Goal: Transaction & Acquisition: Purchase product/service

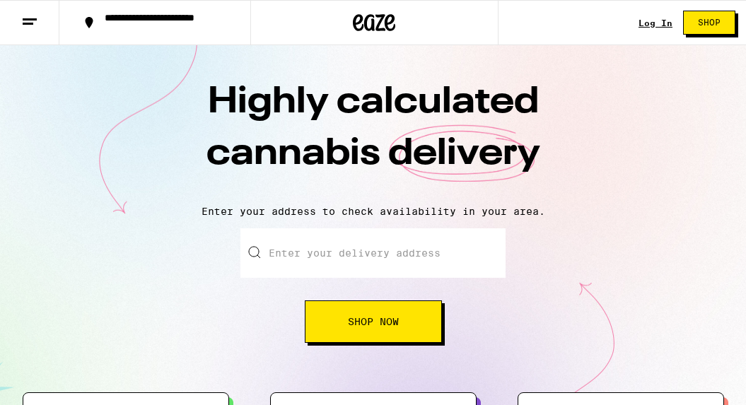
click at [648, 25] on link "Log In" at bounding box center [655, 22] width 34 height 9
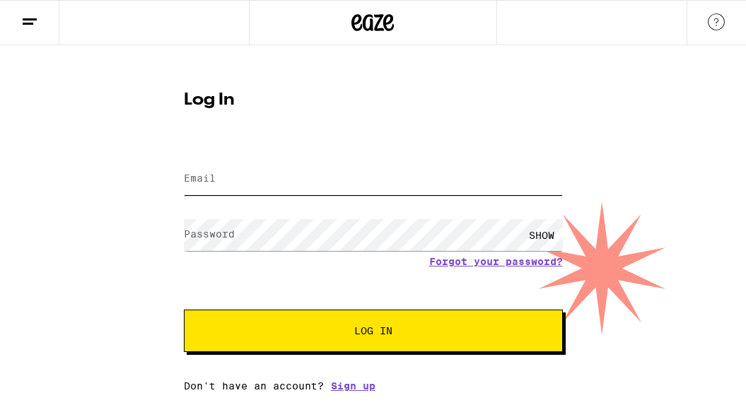
click at [421, 177] on input "Email" at bounding box center [373, 179] width 379 height 32
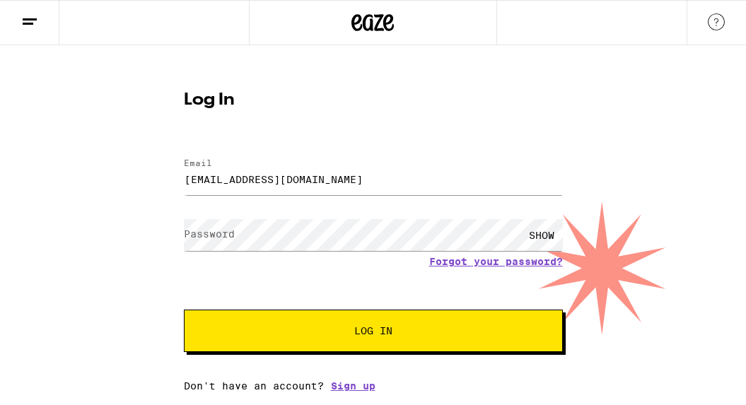
type input "[EMAIL_ADDRESS][DOMAIN_NAME]"
click at [373, 333] on button "Log In" at bounding box center [373, 331] width 379 height 42
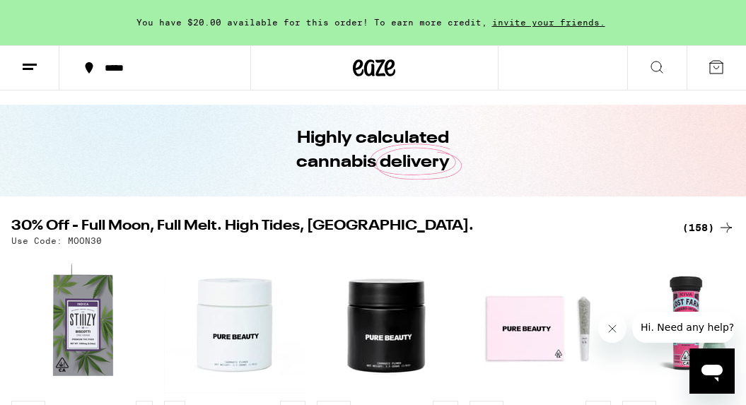
click at [151, 78] on button "*****" at bounding box center [154, 68] width 191 height 42
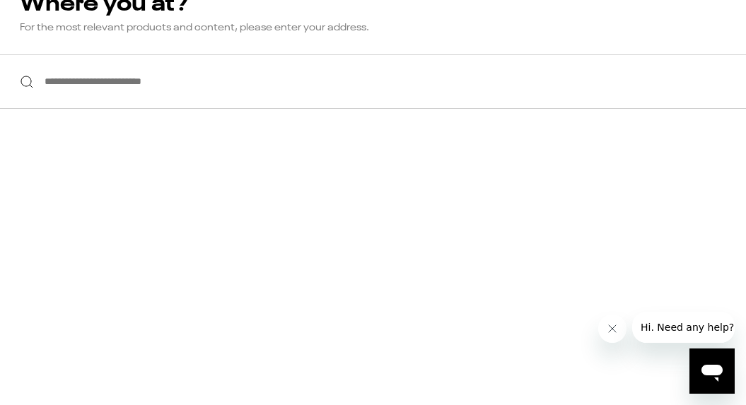
click at [128, 93] on input "**********" at bounding box center [373, 81] width 746 height 54
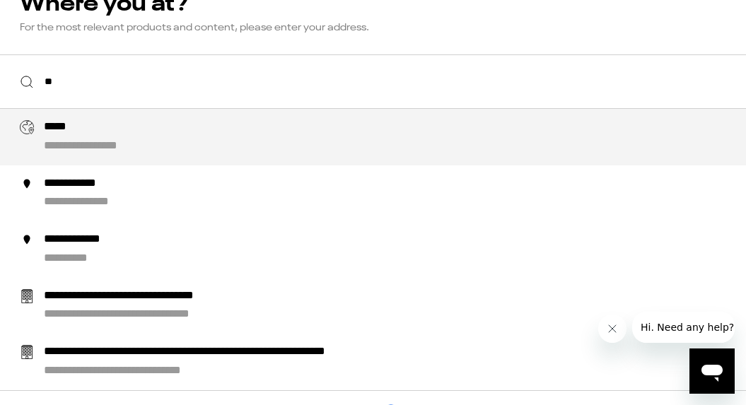
type input "*"
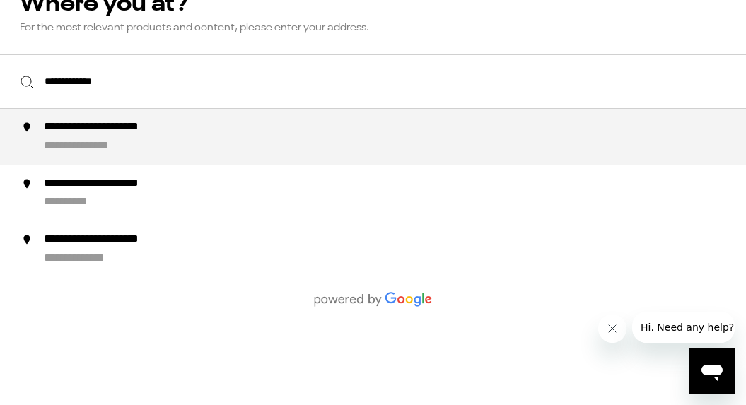
click at [70, 147] on div "**********" at bounding box center [99, 146] width 110 height 15
type input "**********"
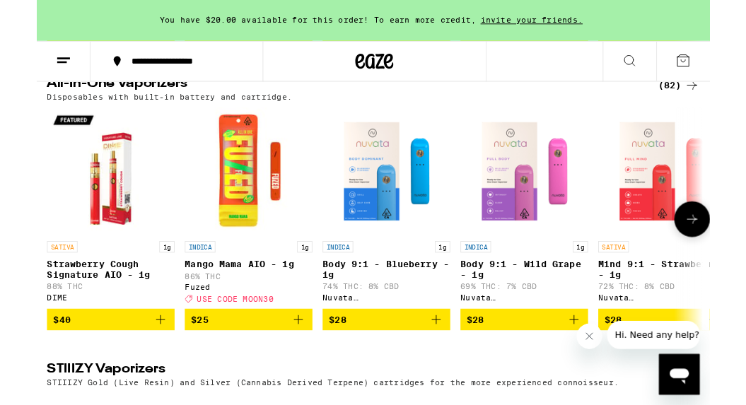
scroll to position [2474, 0]
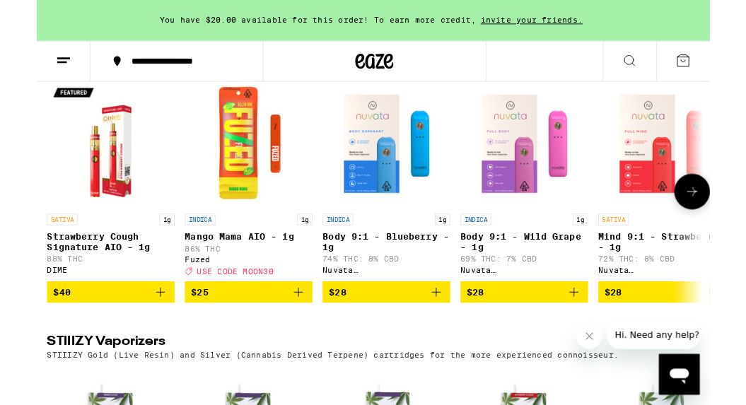
click at [722, 221] on icon at bounding box center [726, 212] width 17 height 17
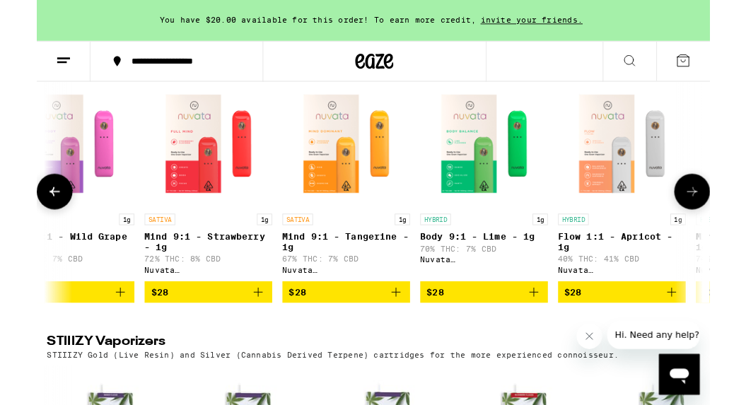
scroll to position [0, 569]
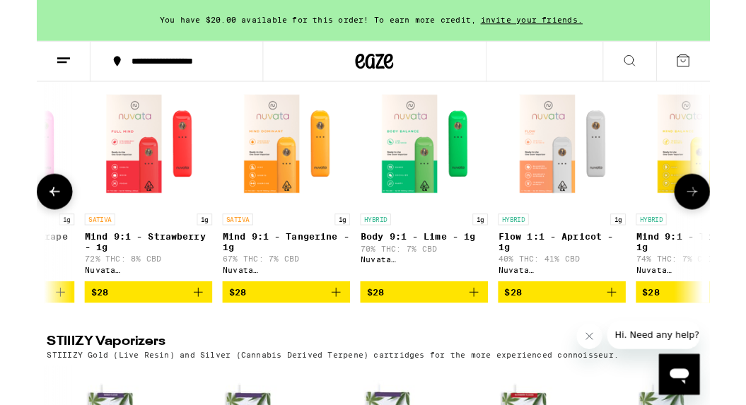
click at [724, 221] on icon at bounding box center [726, 212] width 17 height 17
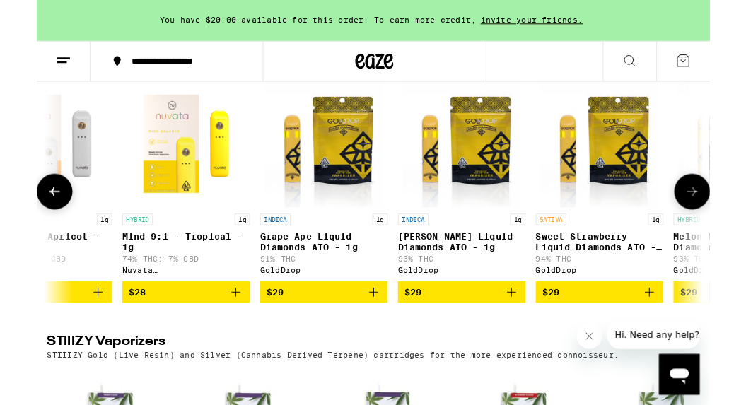
click at [724, 221] on icon at bounding box center [726, 212] width 17 height 17
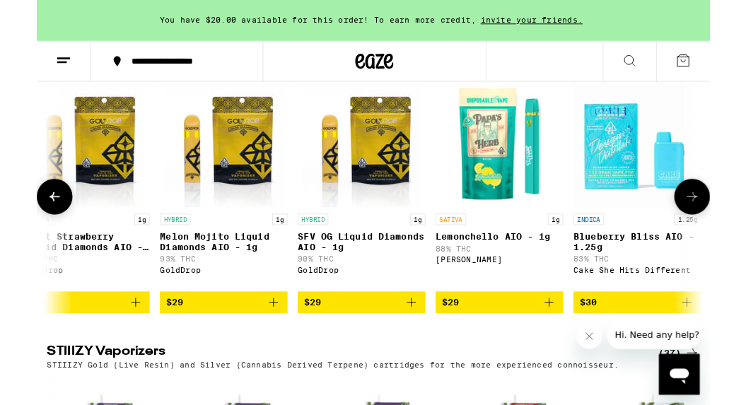
click at [724, 226] on icon at bounding box center [726, 217] width 17 height 17
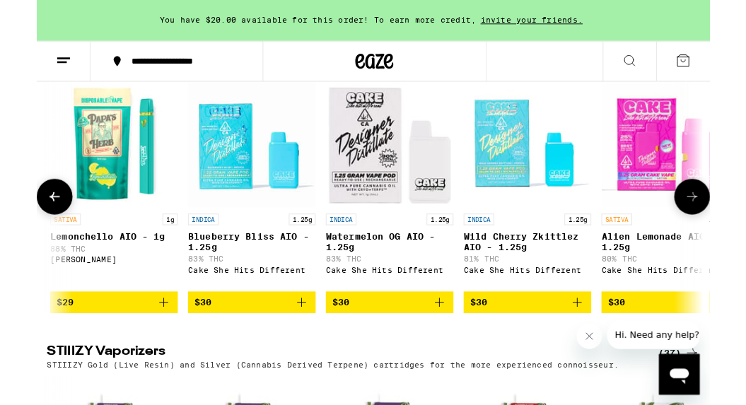
scroll to position [0, 2276]
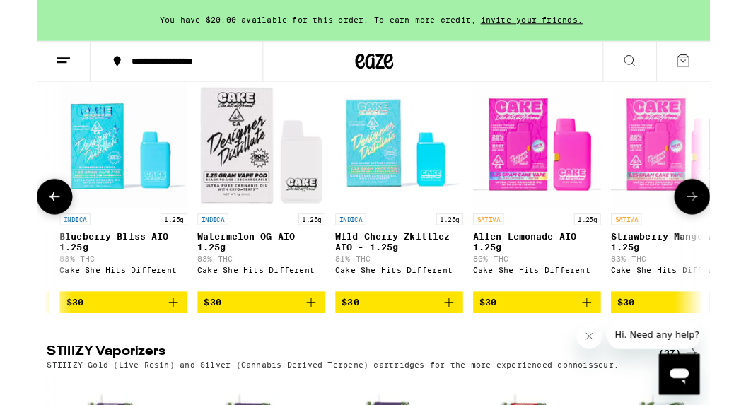
click at [724, 238] on button at bounding box center [726, 218] width 40 height 40
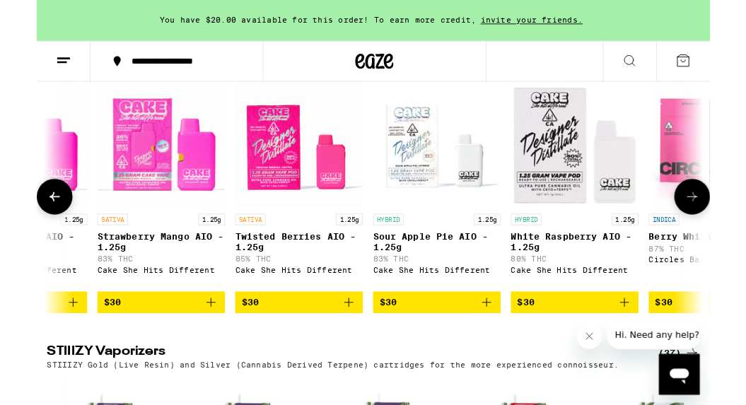
click at [725, 238] on button at bounding box center [726, 218] width 40 height 40
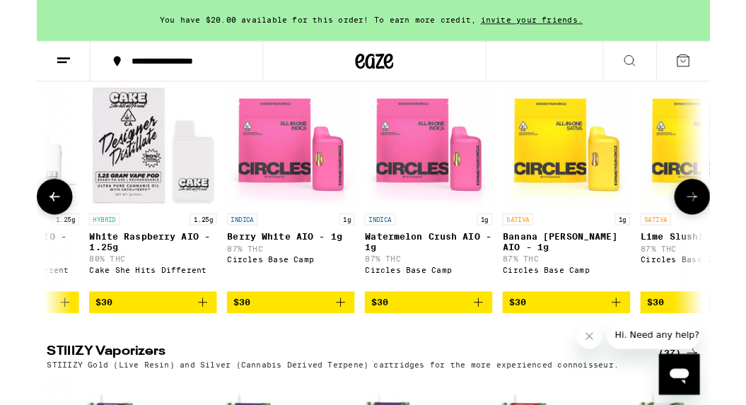
scroll to position [0, 3415]
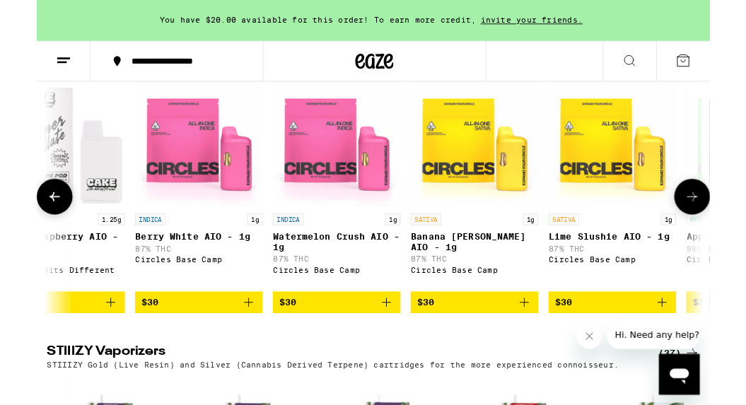
click at [724, 238] on button at bounding box center [726, 218] width 40 height 40
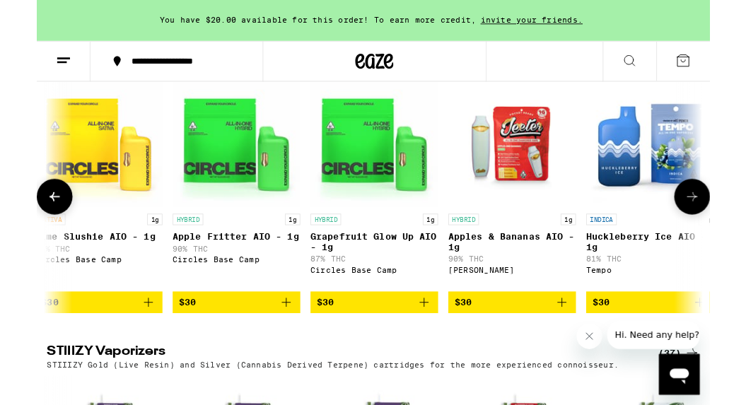
click at [724, 238] on button at bounding box center [726, 218] width 40 height 40
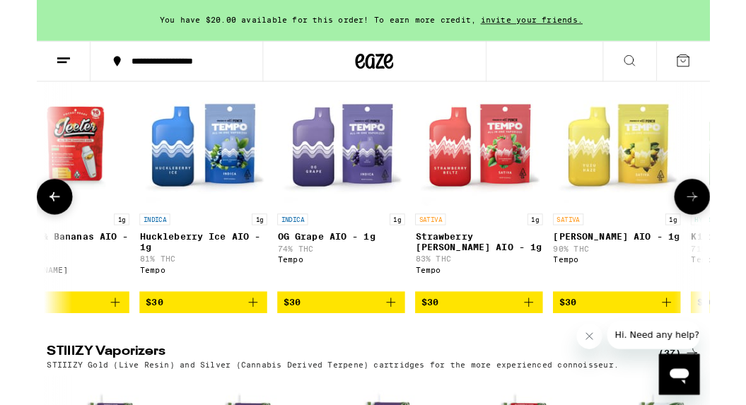
scroll to position [0, 4553]
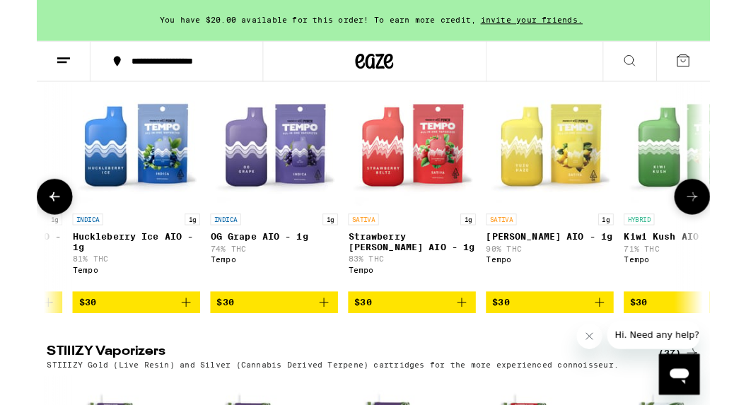
click at [724, 238] on button at bounding box center [726, 218] width 40 height 40
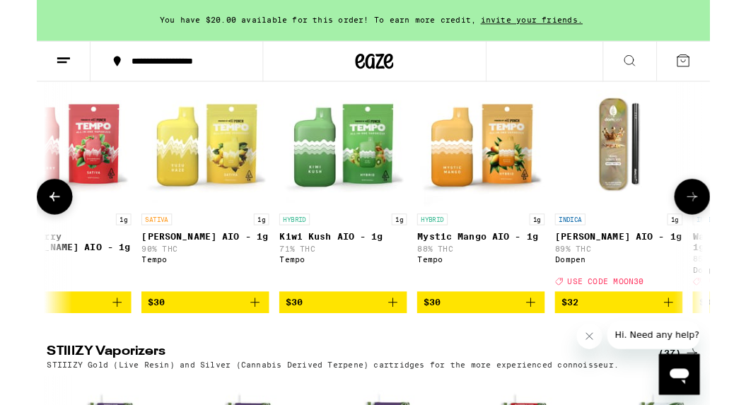
scroll to position [0, 5122]
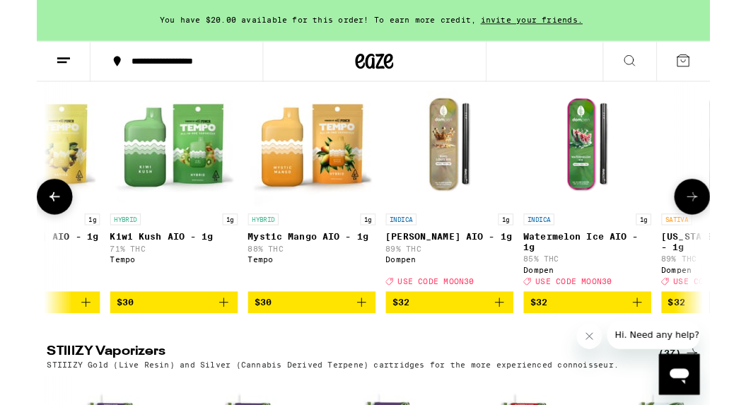
click at [724, 238] on button at bounding box center [726, 218] width 40 height 40
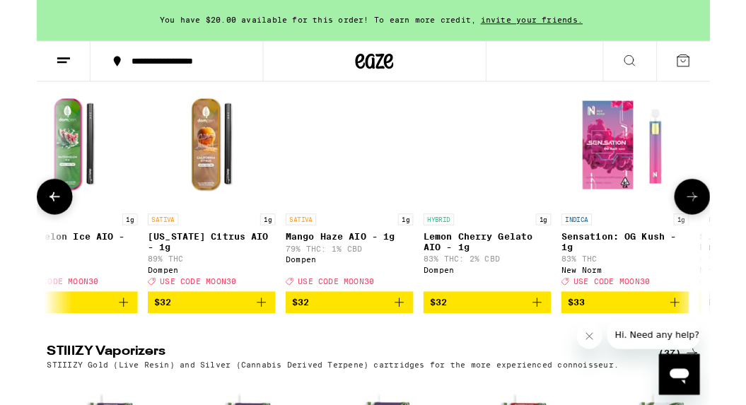
click at [724, 238] on button at bounding box center [726, 218] width 40 height 40
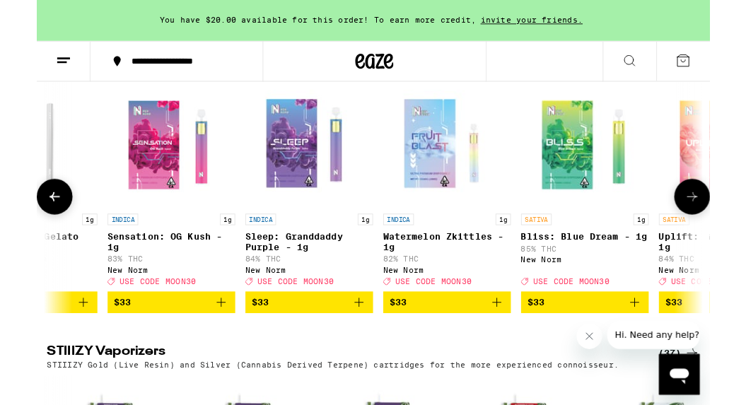
scroll to position [0, 6260]
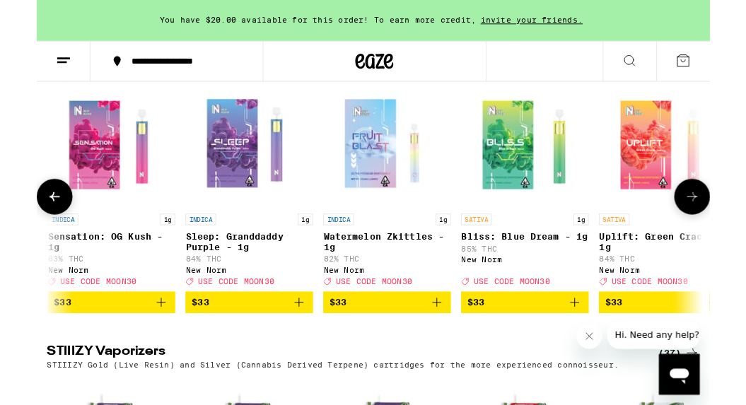
click at [724, 238] on button at bounding box center [726, 218] width 40 height 40
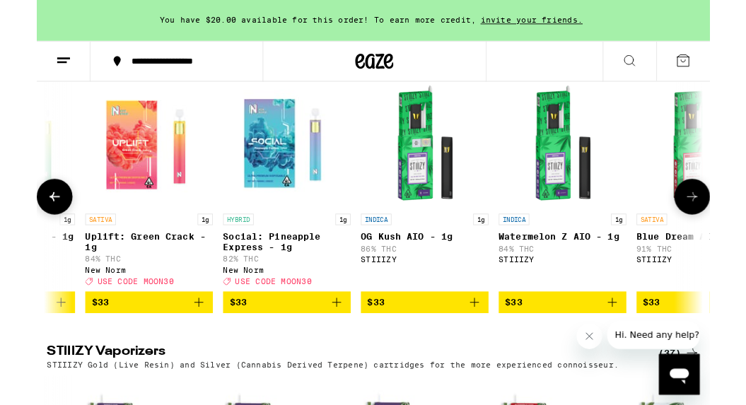
click at [724, 238] on button at bounding box center [726, 218] width 40 height 40
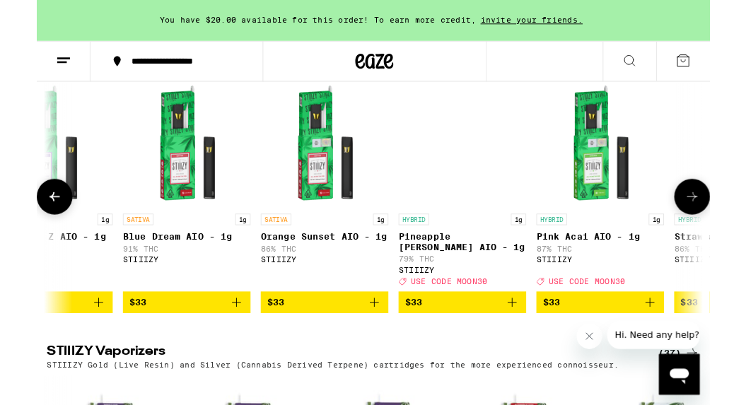
click at [724, 238] on button at bounding box center [726, 218] width 40 height 40
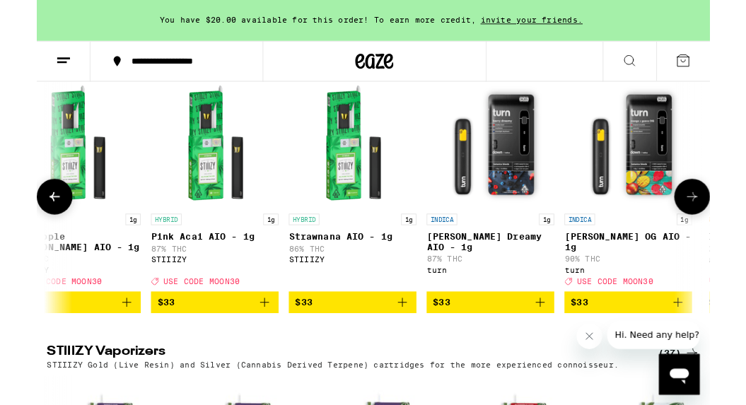
scroll to position [0, 7967]
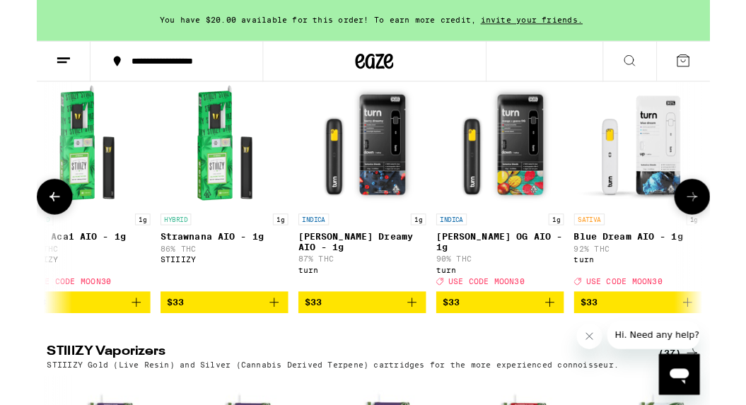
click at [724, 226] on icon at bounding box center [726, 217] width 17 height 17
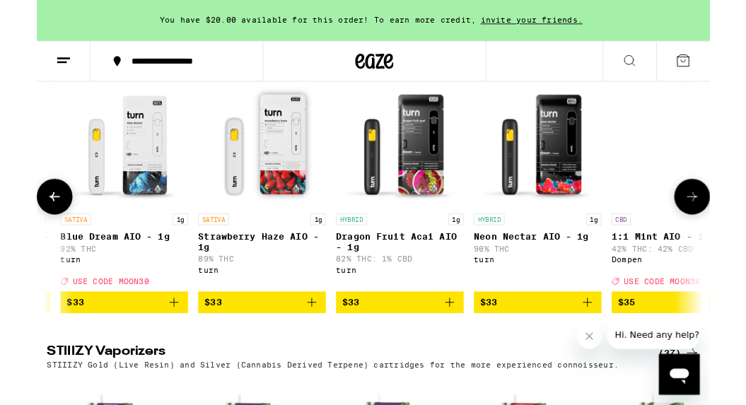
click at [724, 226] on icon at bounding box center [726, 217] width 17 height 17
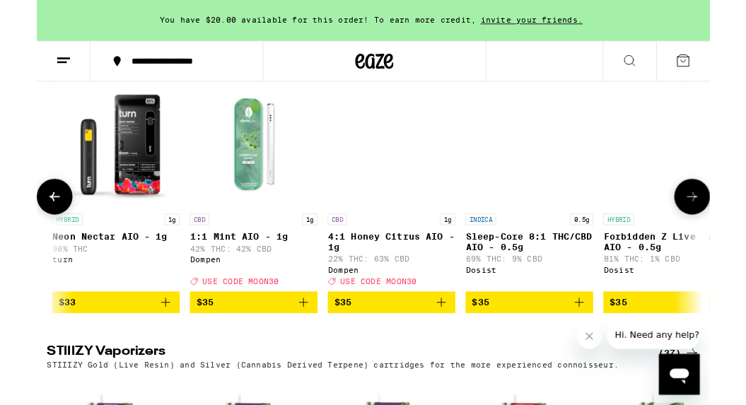
scroll to position [0, 9105]
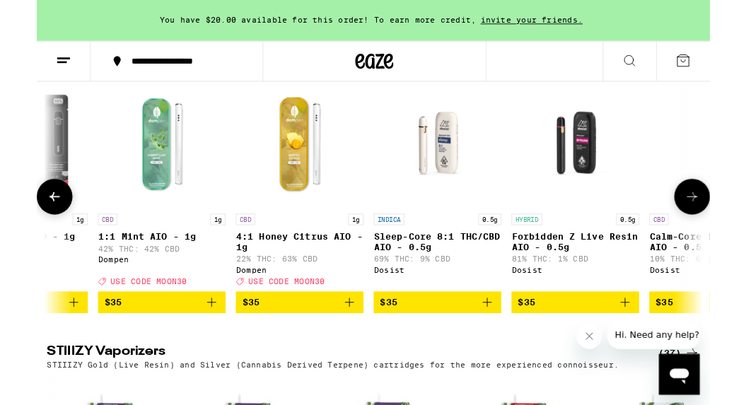
drag, startPoint x: 744, startPoint y: 349, endPoint x: 604, endPoint y: 257, distance: 168.0
click at [604, 230] on img "Open page for Forbidden Z Live Resin AIO - 0.5g from Dosist" at bounding box center [596, 158] width 141 height 141
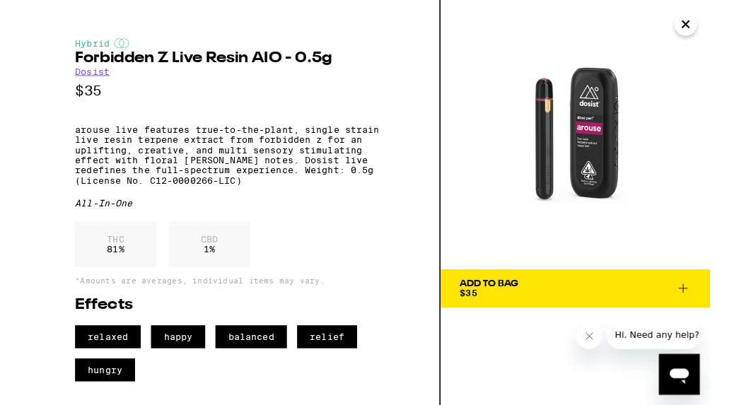
click at [730, 28] on button "Close" at bounding box center [718, 26] width 25 height 25
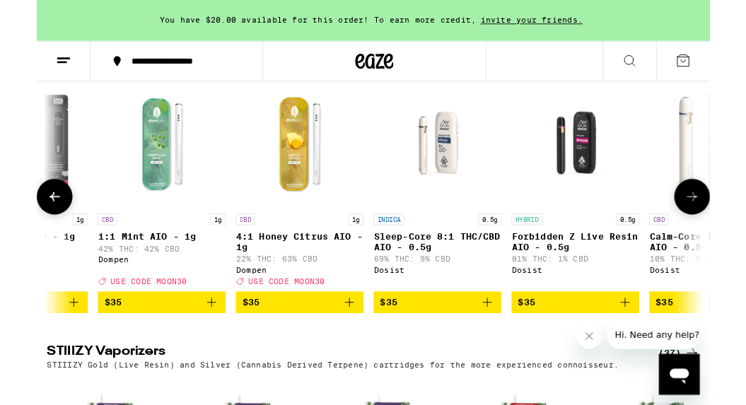
click at [725, 226] on icon at bounding box center [726, 217] width 17 height 17
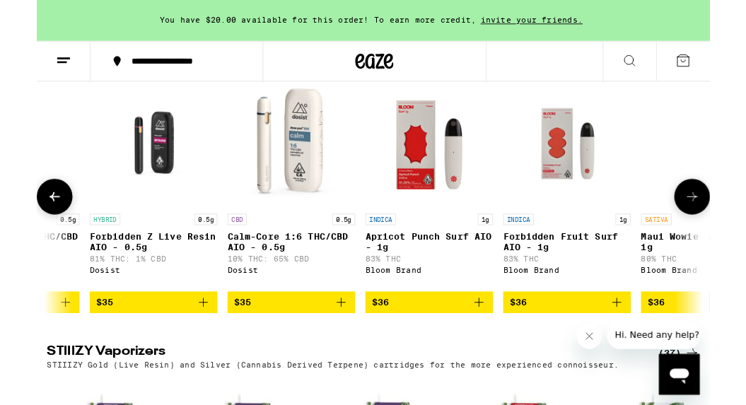
scroll to position [0, 9675]
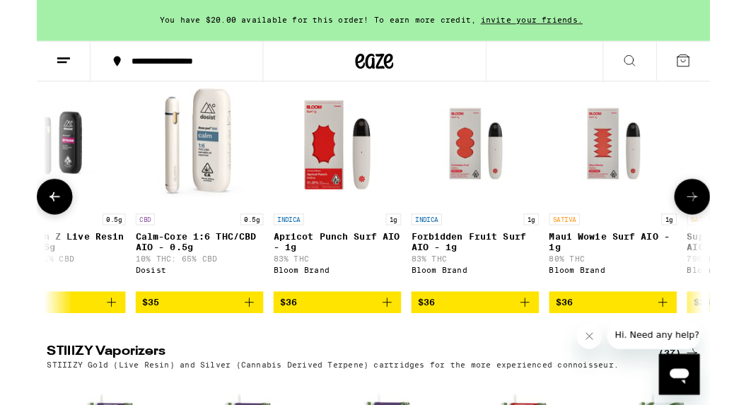
click at [725, 226] on icon at bounding box center [726, 217] width 17 height 17
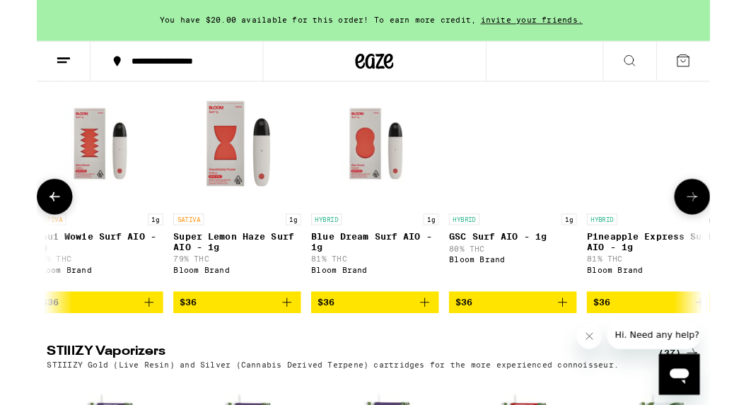
click at [725, 226] on icon at bounding box center [726, 217] width 17 height 17
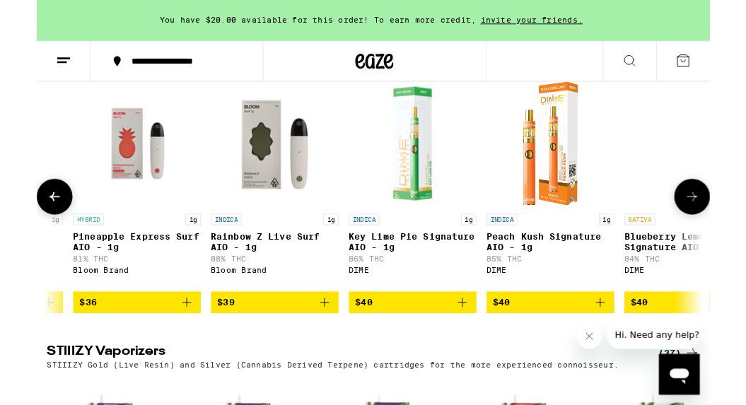
click at [725, 226] on icon at bounding box center [726, 217] width 17 height 17
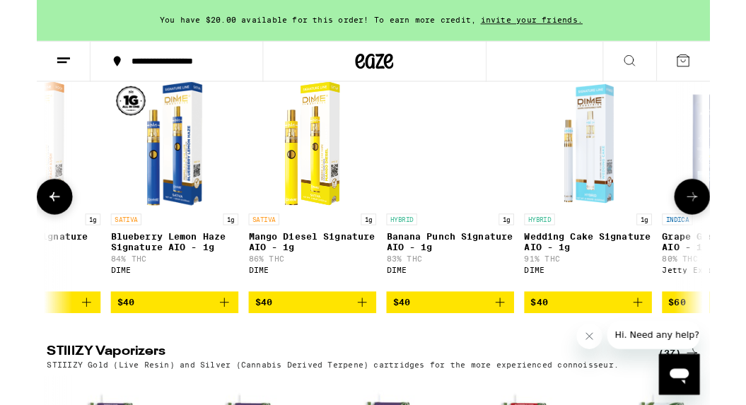
click at [725, 226] on icon at bounding box center [726, 217] width 17 height 17
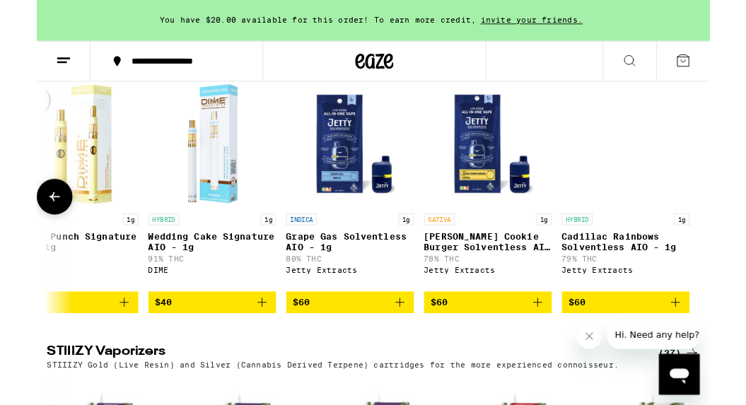
scroll to position [0, 11798]
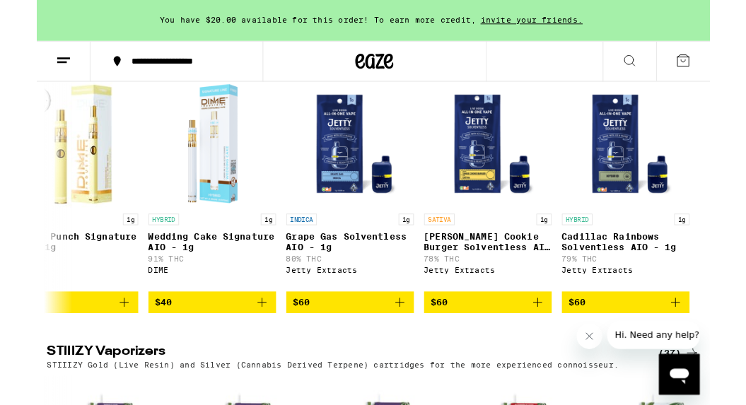
click at [708, 72] on div "(82)" at bounding box center [712, 63] width 46 height 17
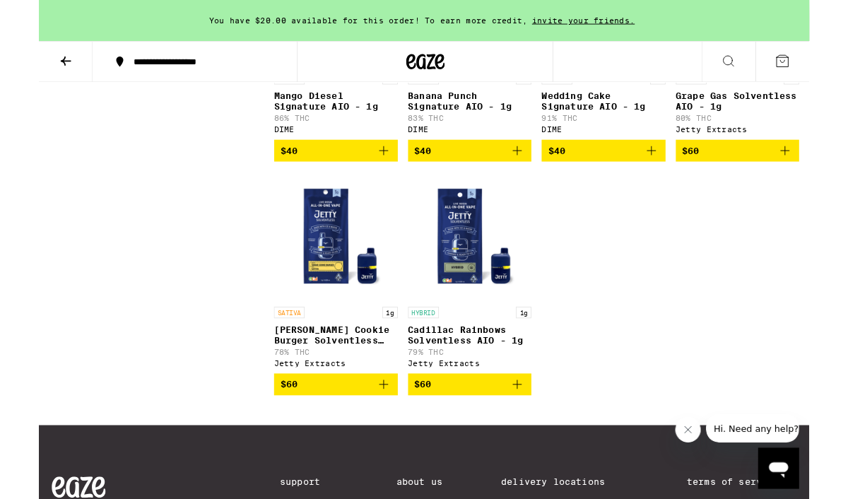
scroll to position [5437, 0]
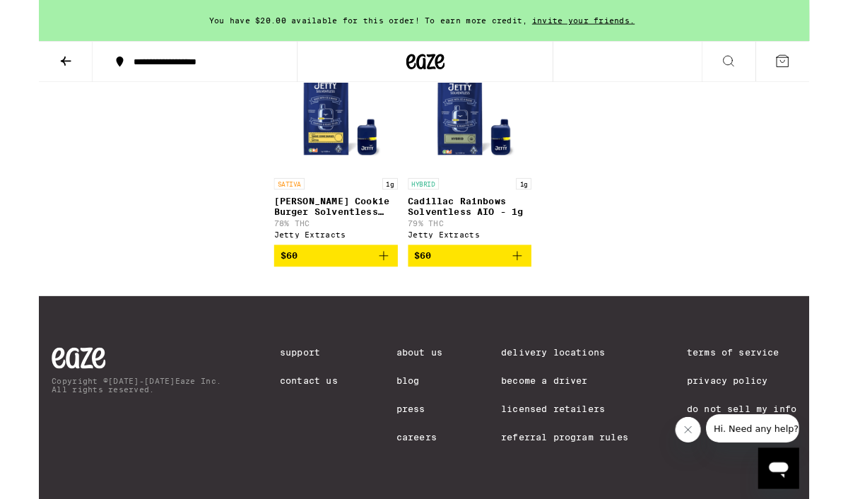
click at [465, 189] on img "Open page for Cadillac Rainbows Solventless AIO - 1g from Jetty Extracts" at bounding box center [474, 117] width 136 height 141
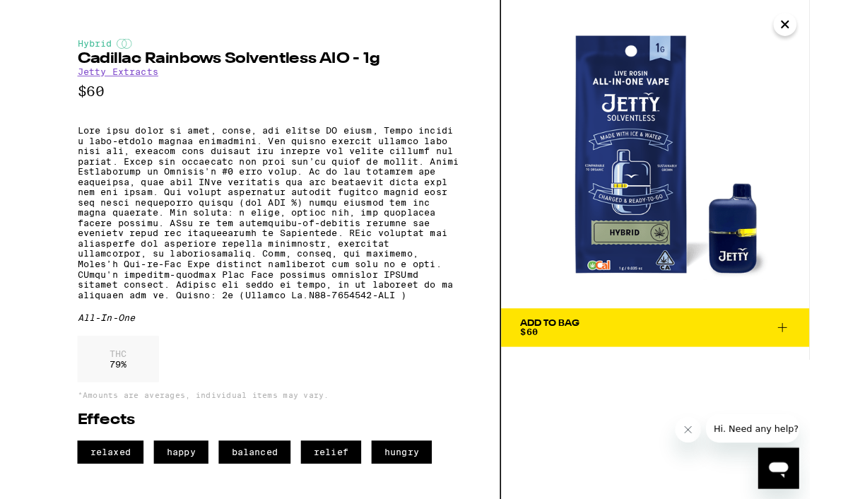
scroll to position [15, 0]
click at [578, 351] on div "Add To Bag" at bounding box center [562, 356] width 65 height 10
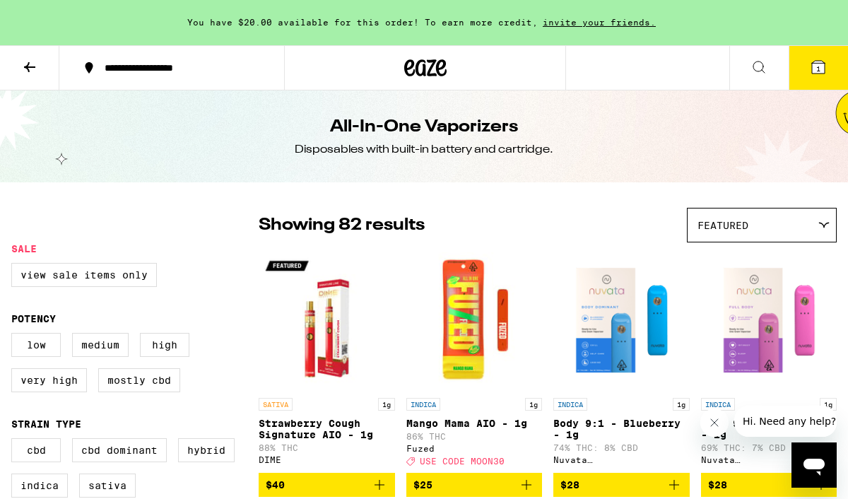
click at [431, 59] on icon at bounding box center [425, 67] width 42 height 25
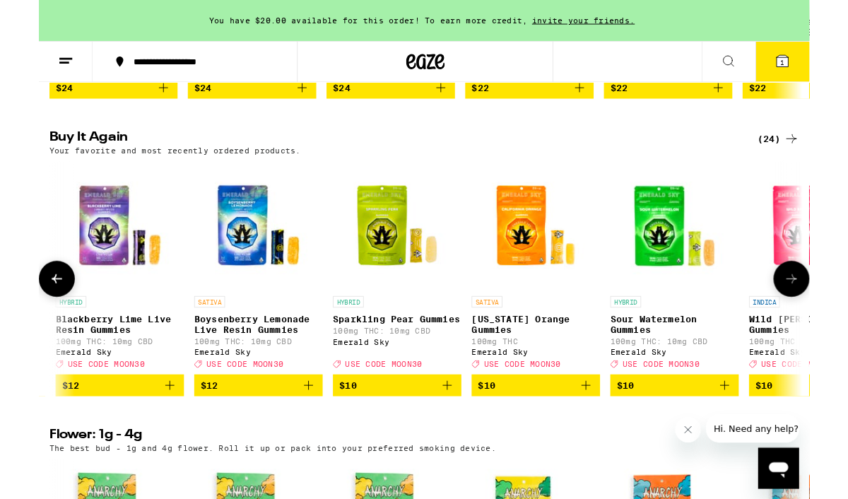
scroll to position [0, 657]
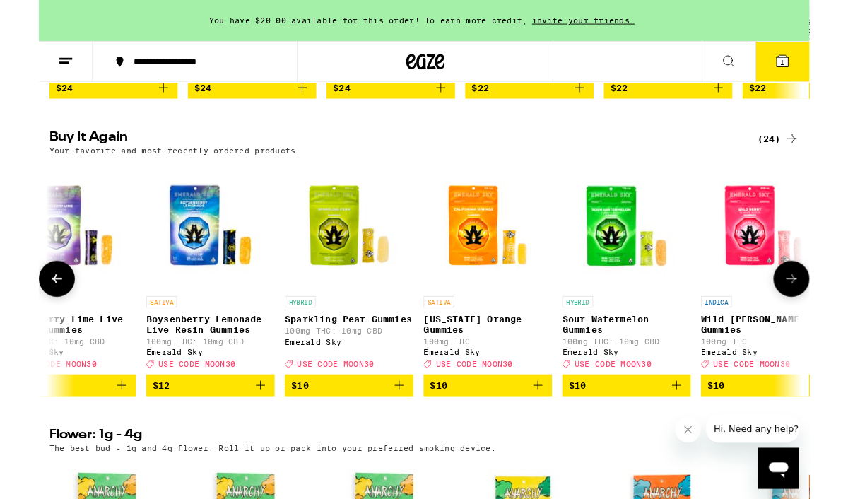
click at [554, 404] on icon "Add to bag" at bounding box center [549, 424] width 17 height 17
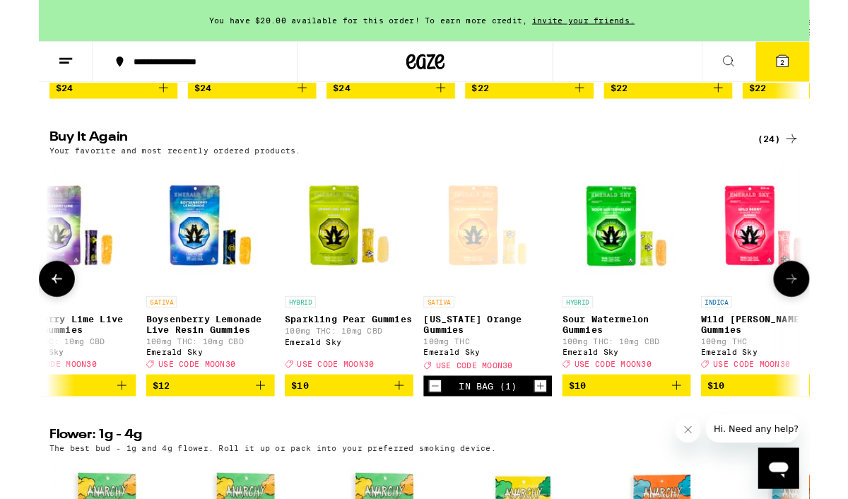
click at [403, 404] on icon "Add to bag" at bounding box center [396, 424] width 17 height 17
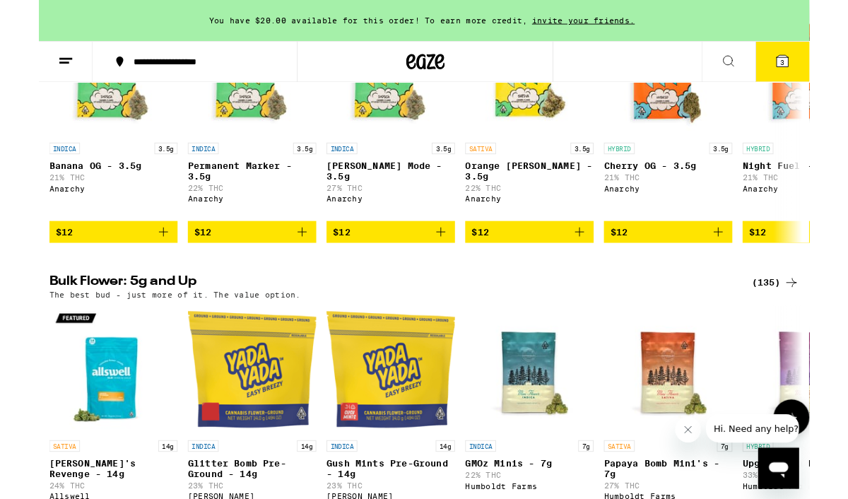
scroll to position [1623, 0]
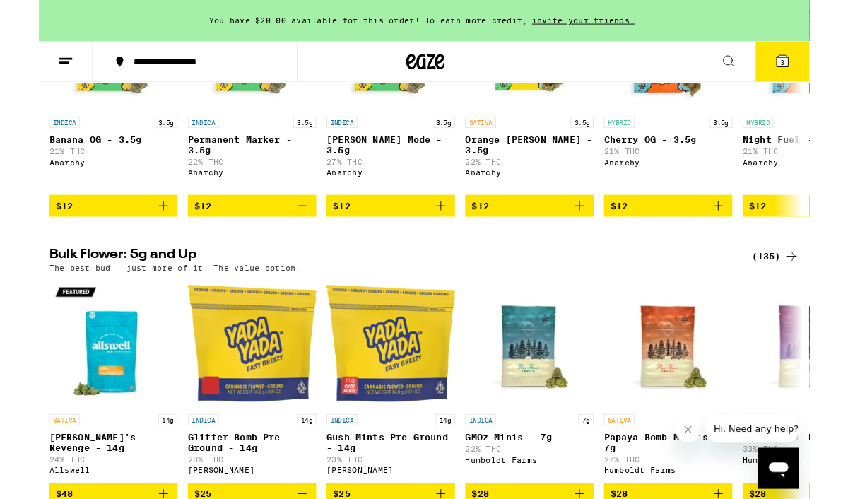
click at [745, 71] on button "3" at bounding box center [818, 68] width 59 height 44
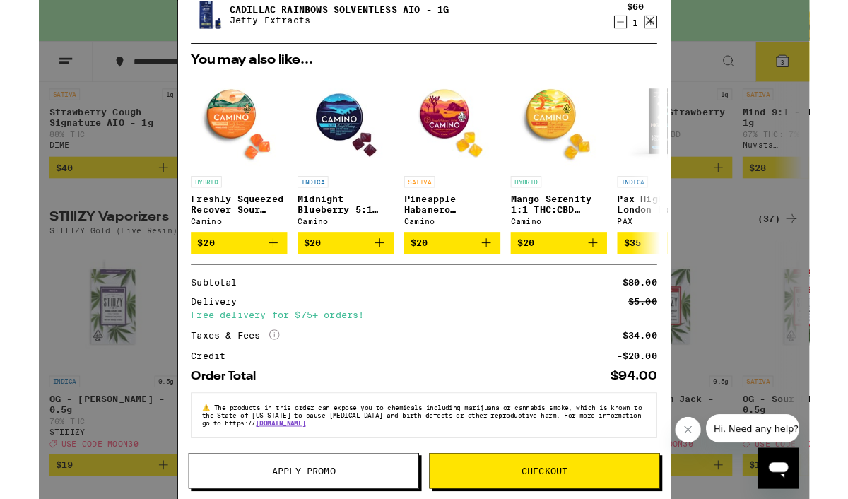
scroll to position [216, 0]
click at [103, 377] on div "Your Cart You have $20.00 available for this order! To earn more credit, invite…" at bounding box center [424, 274] width 848 height 549
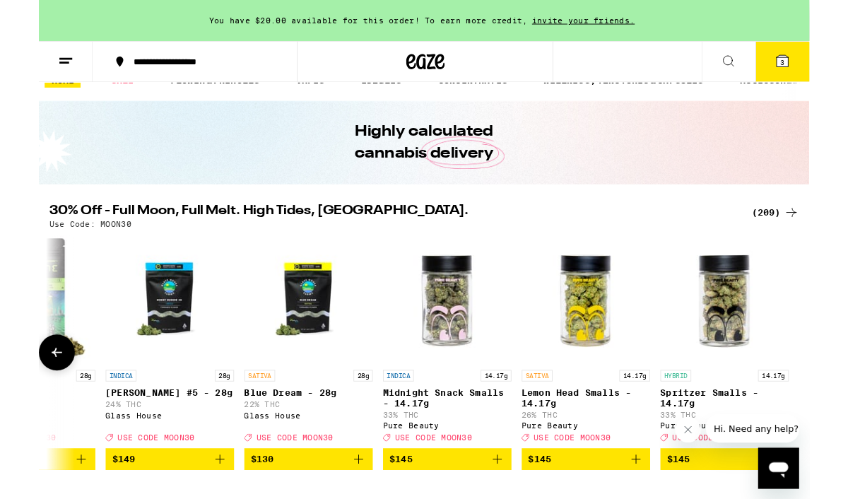
scroll to position [0, 31089]
click at [819, 75] on icon at bounding box center [818, 67] width 17 height 17
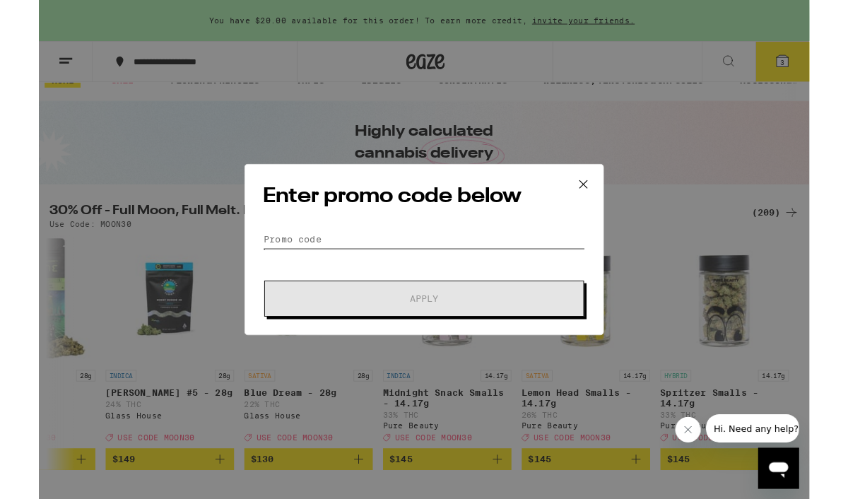
click at [323, 262] on input "Promo Code" at bounding box center [424, 262] width 355 height 21
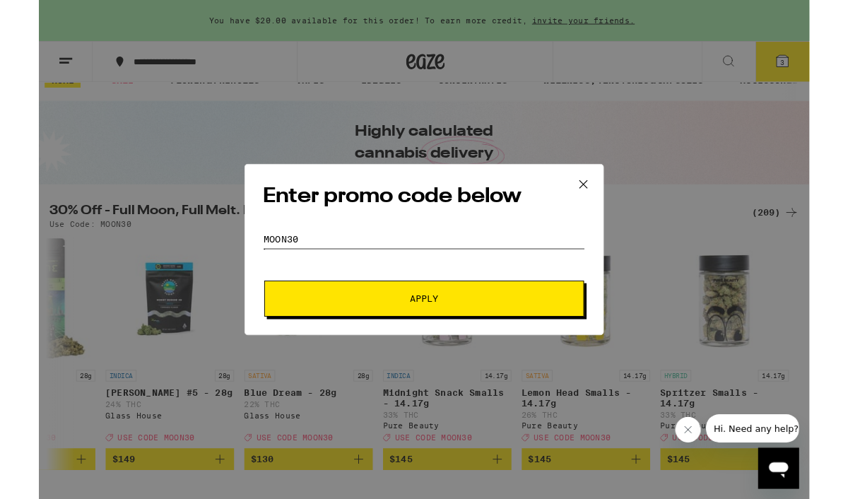
type input "Moon30"
click at [302, 336] on button "Apply" at bounding box center [424, 329] width 352 height 40
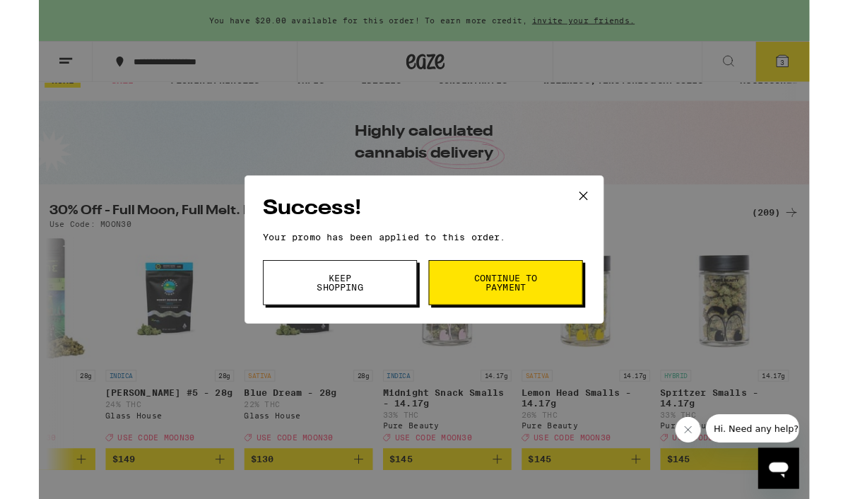
click at [484, 300] on button "Continue to payment" at bounding box center [514, 310] width 170 height 49
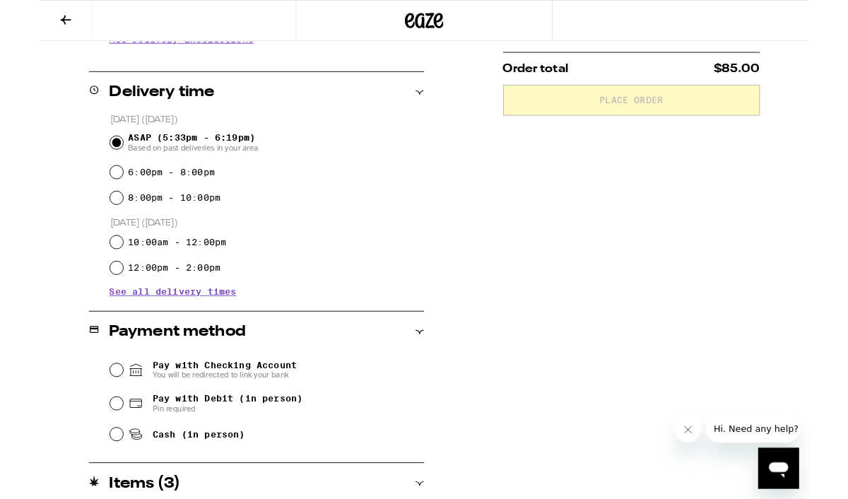
scroll to position [349, 0]
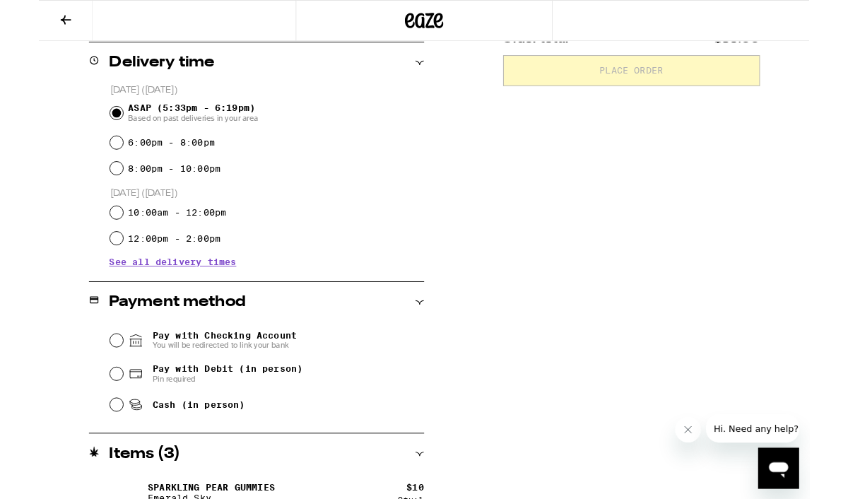
click at [143, 451] on span "Cash (in person)" at bounding box center [176, 445] width 102 height 11
click at [93, 451] on input "Cash (in person)" at bounding box center [85, 445] width 14 height 14
radio input "true"
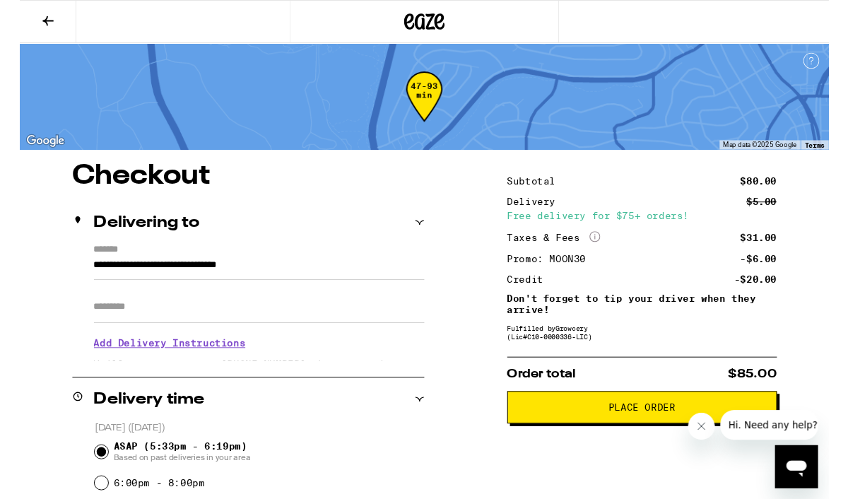
scroll to position [18, 0]
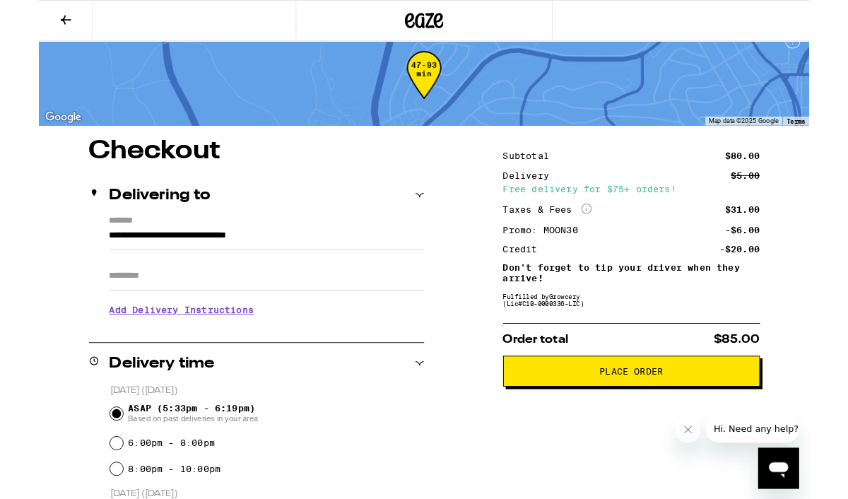
click at [565, 414] on span "Place Order" at bounding box center [652, 409] width 259 height 10
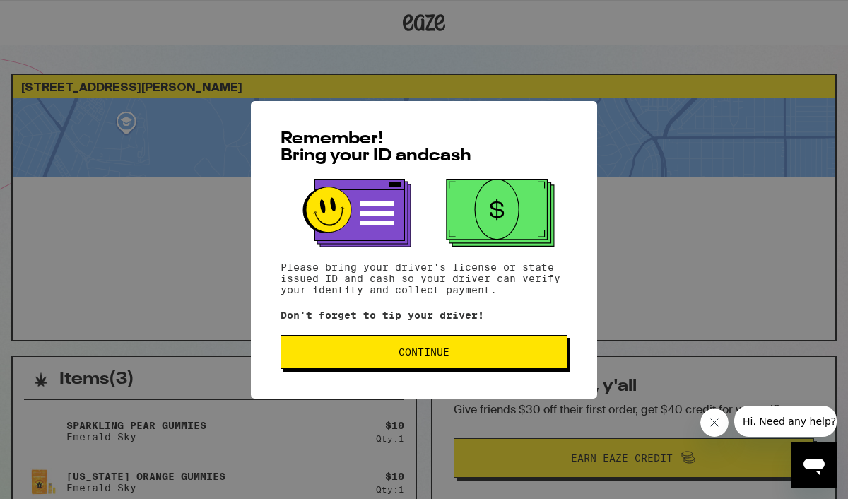
click at [530, 357] on span "Continue" at bounding box center [424, 352] width 263 height 10
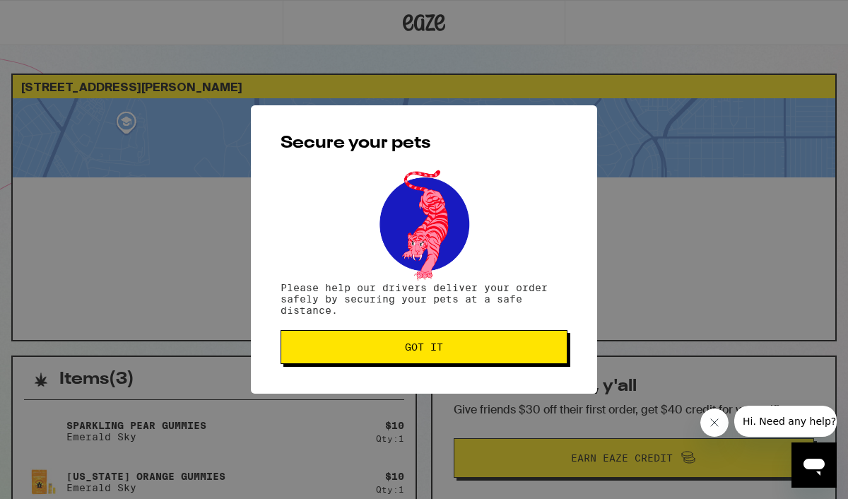
click at [530, 358] on button "Got it" at bounding box center [424, 347] width 287 height 34
